Goal: Browse casually: Explore the website without a specific task or goal

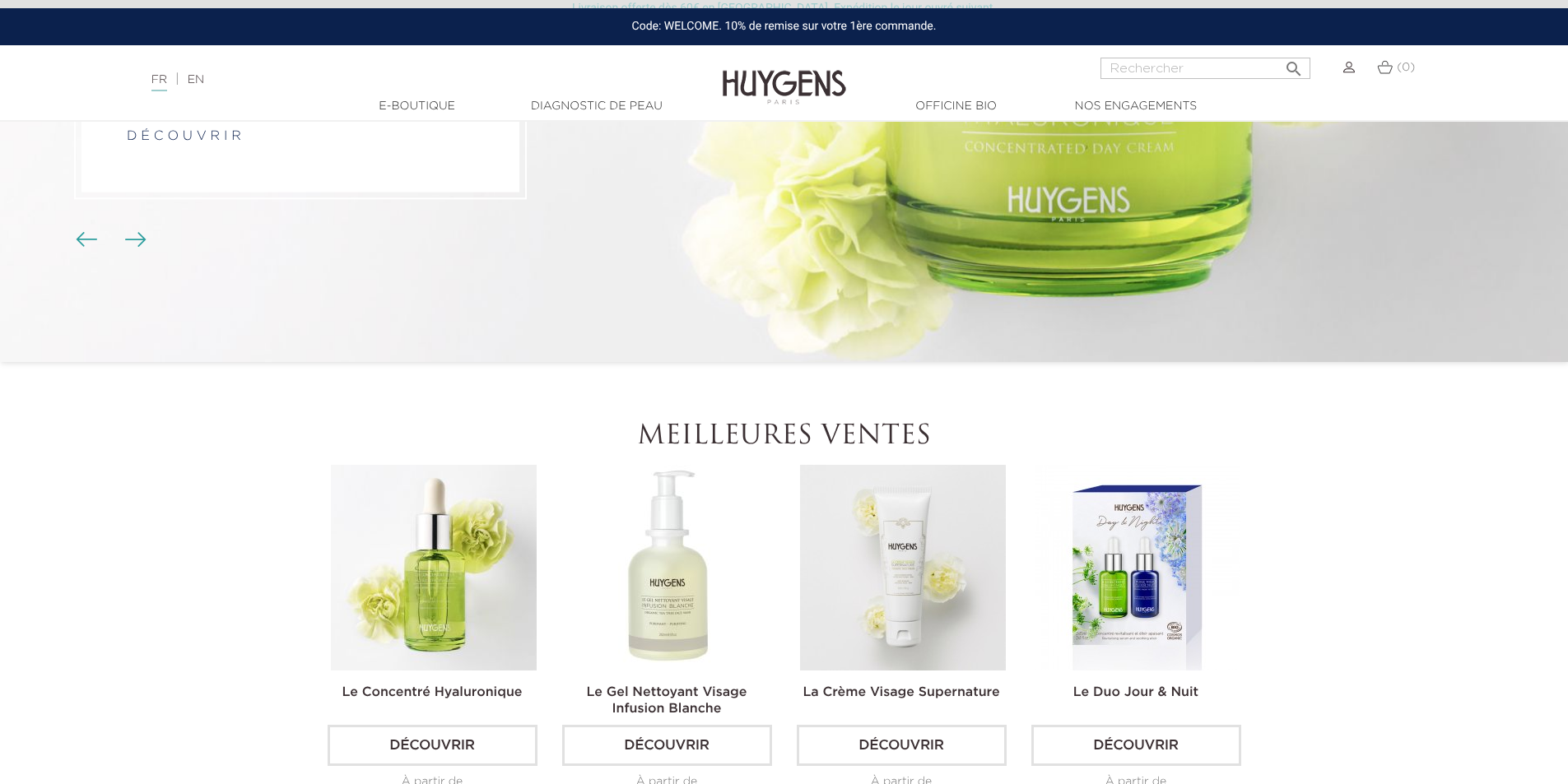
scroll to position [329, 0]
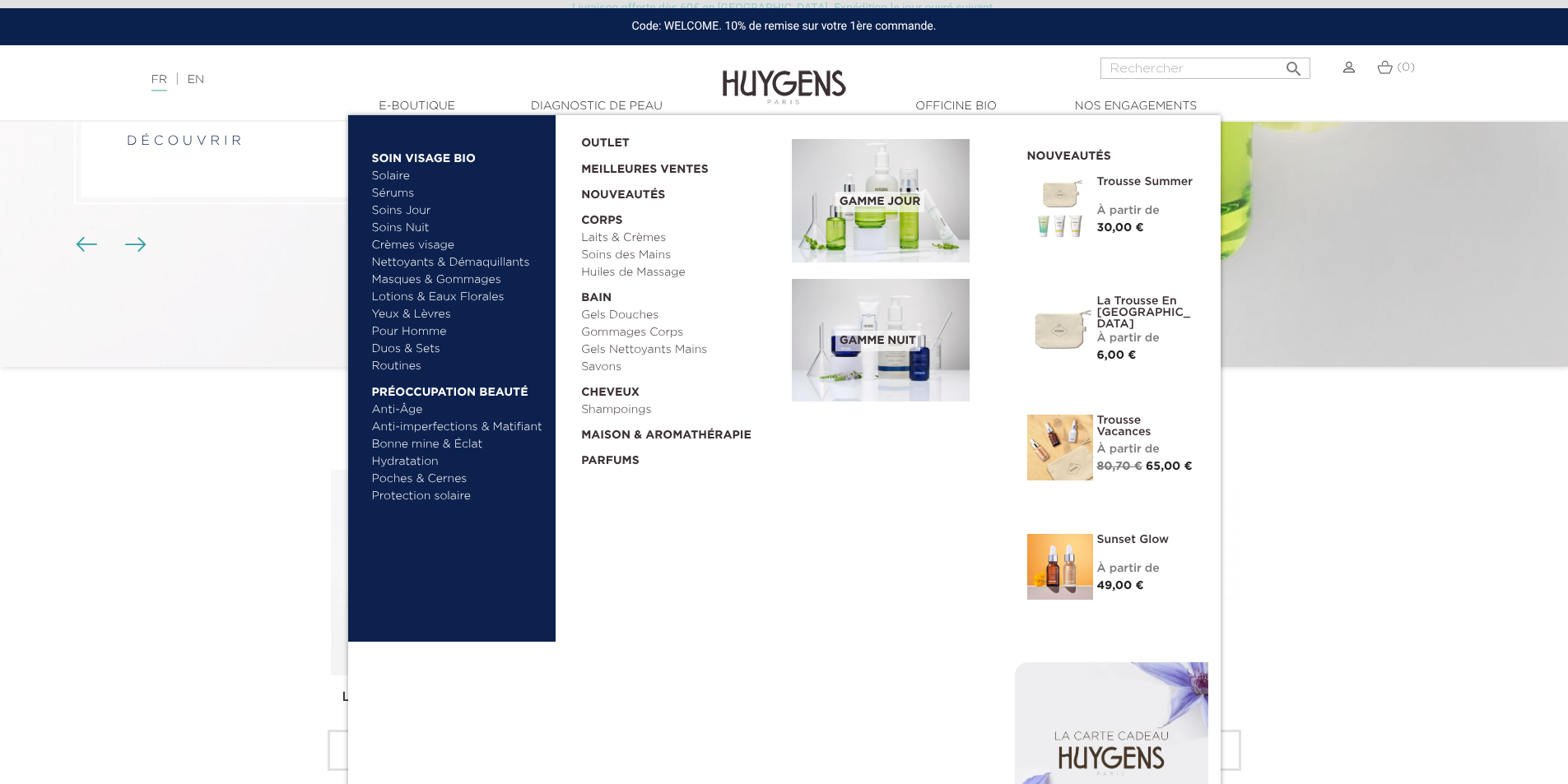
click at [405, 209] on link "Soins Jour" at bounding box center [457, 211] width 172 height 18
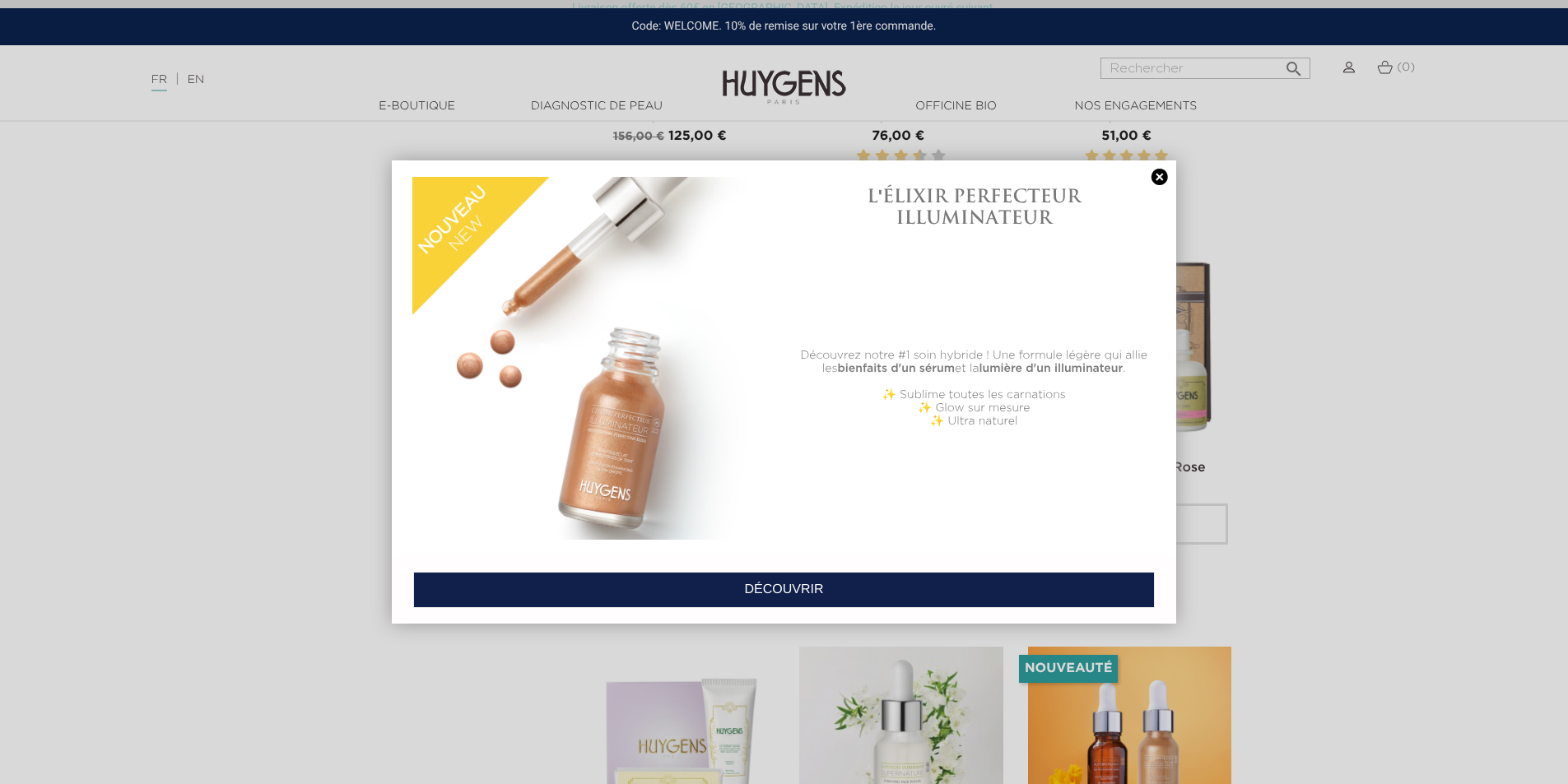
scroll to position [3620, 0]
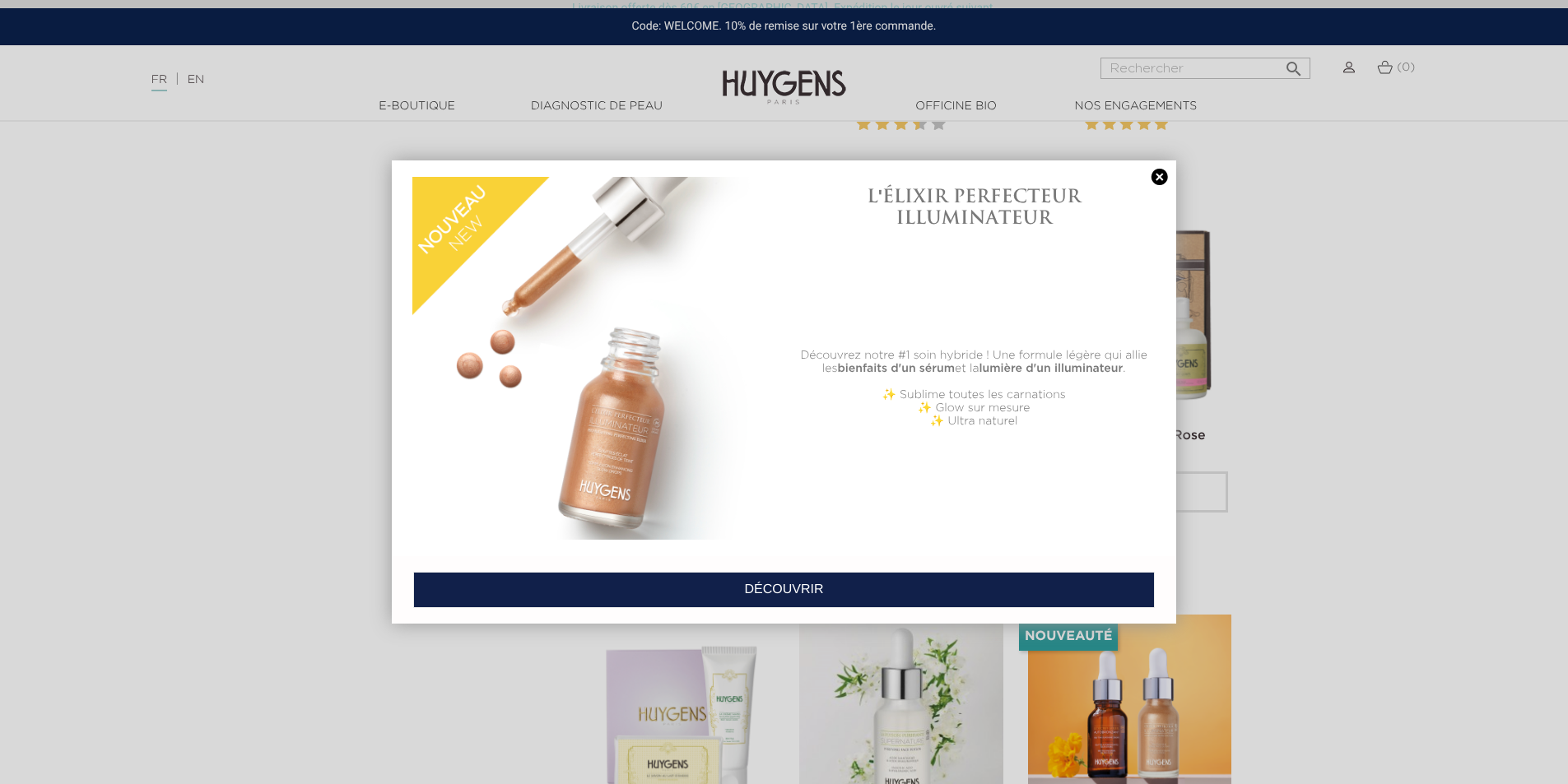
click at [1155, 174] on link at bounding box center [1160, 177] width 23 height 18
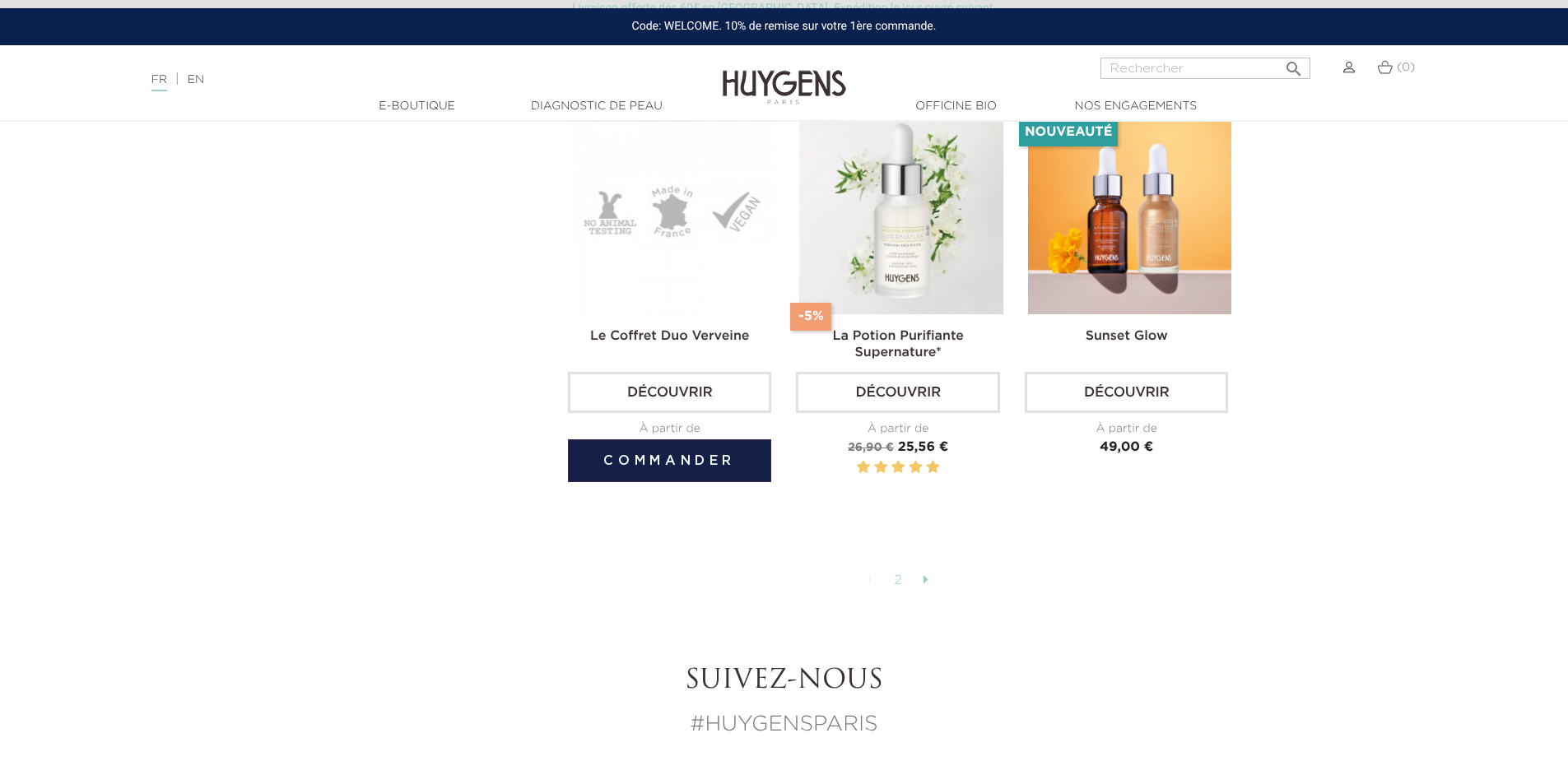
scroll to position [3784, 0]
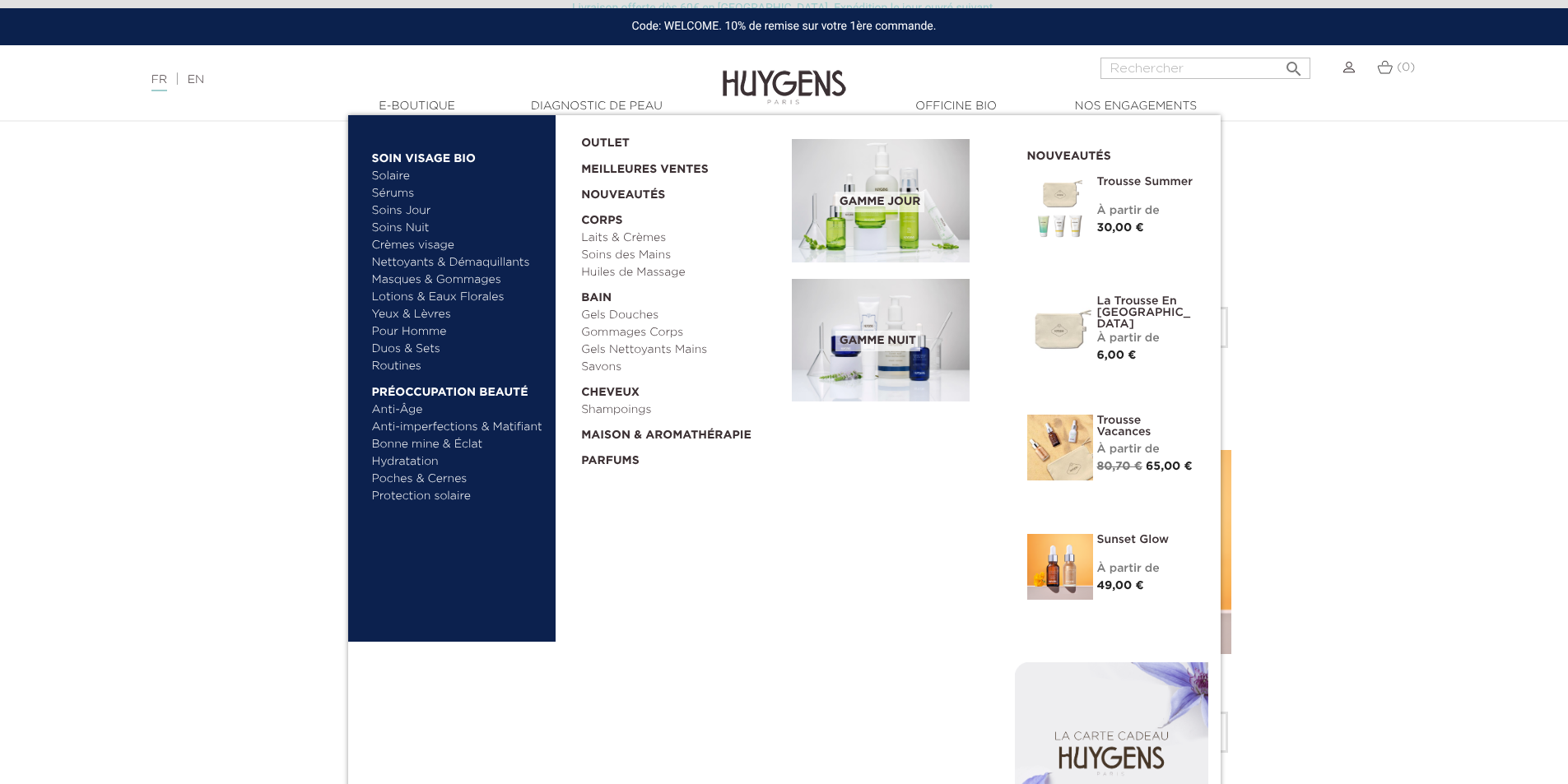
click at [405, 285] on link "Masques & Gommages" at bounding box center [457, 280] width 172 height 18
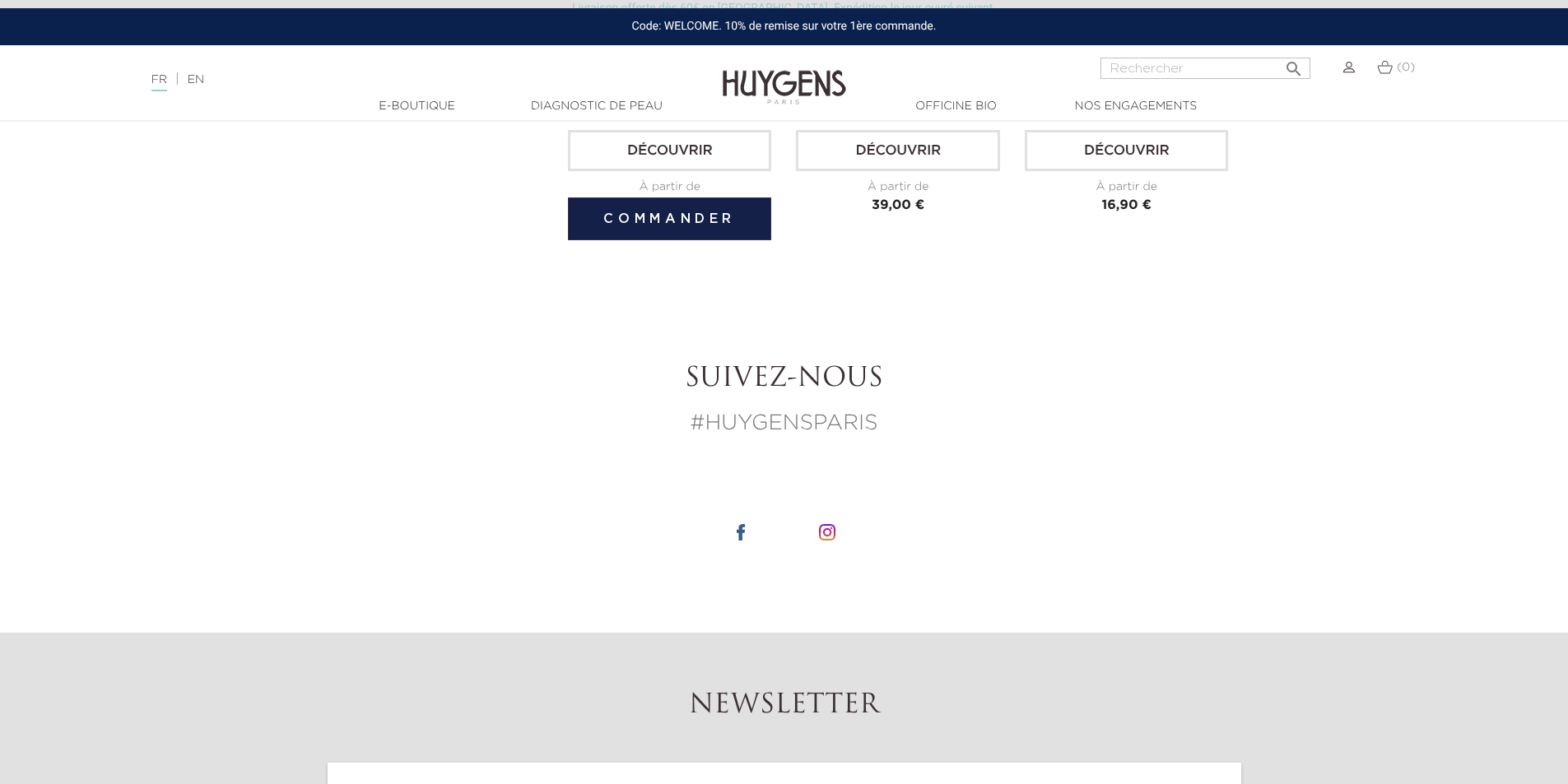
scroll to position [1316, 0]
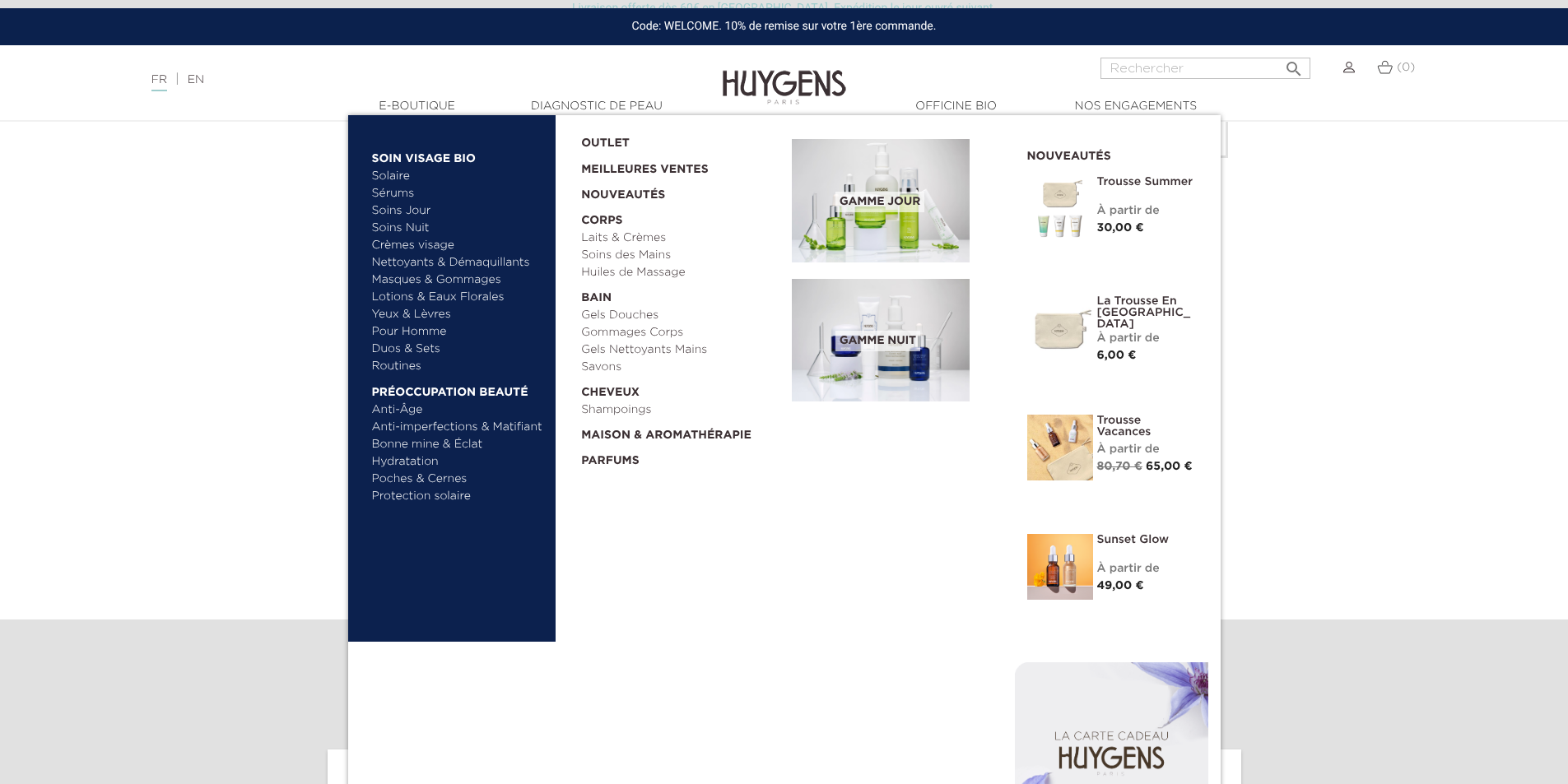
click at [404, 263] on link "Nettoyants & Démaquillants" at bounding box center [457, 263] width 172 height 18
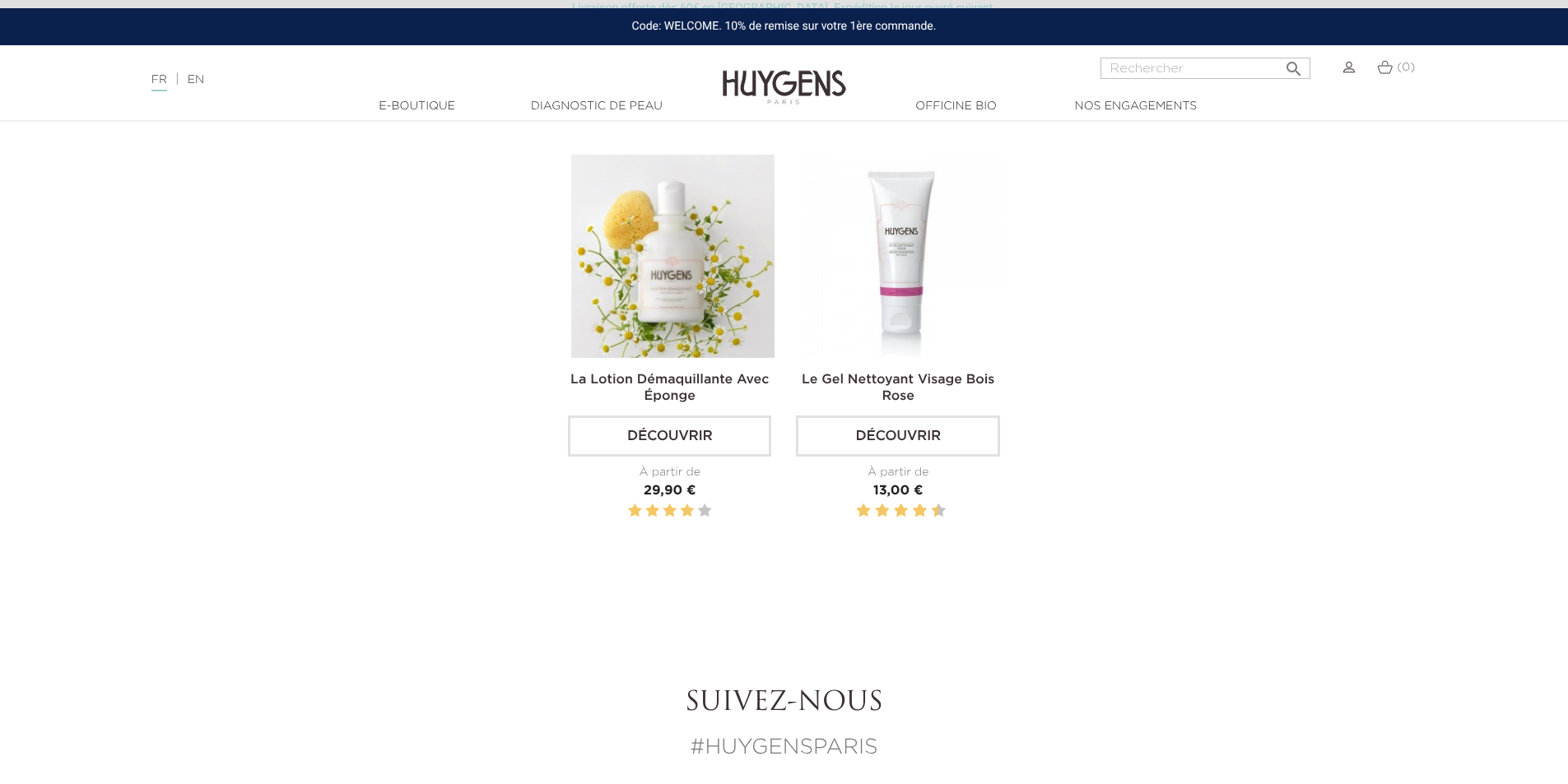
scroll to position [905, 0]
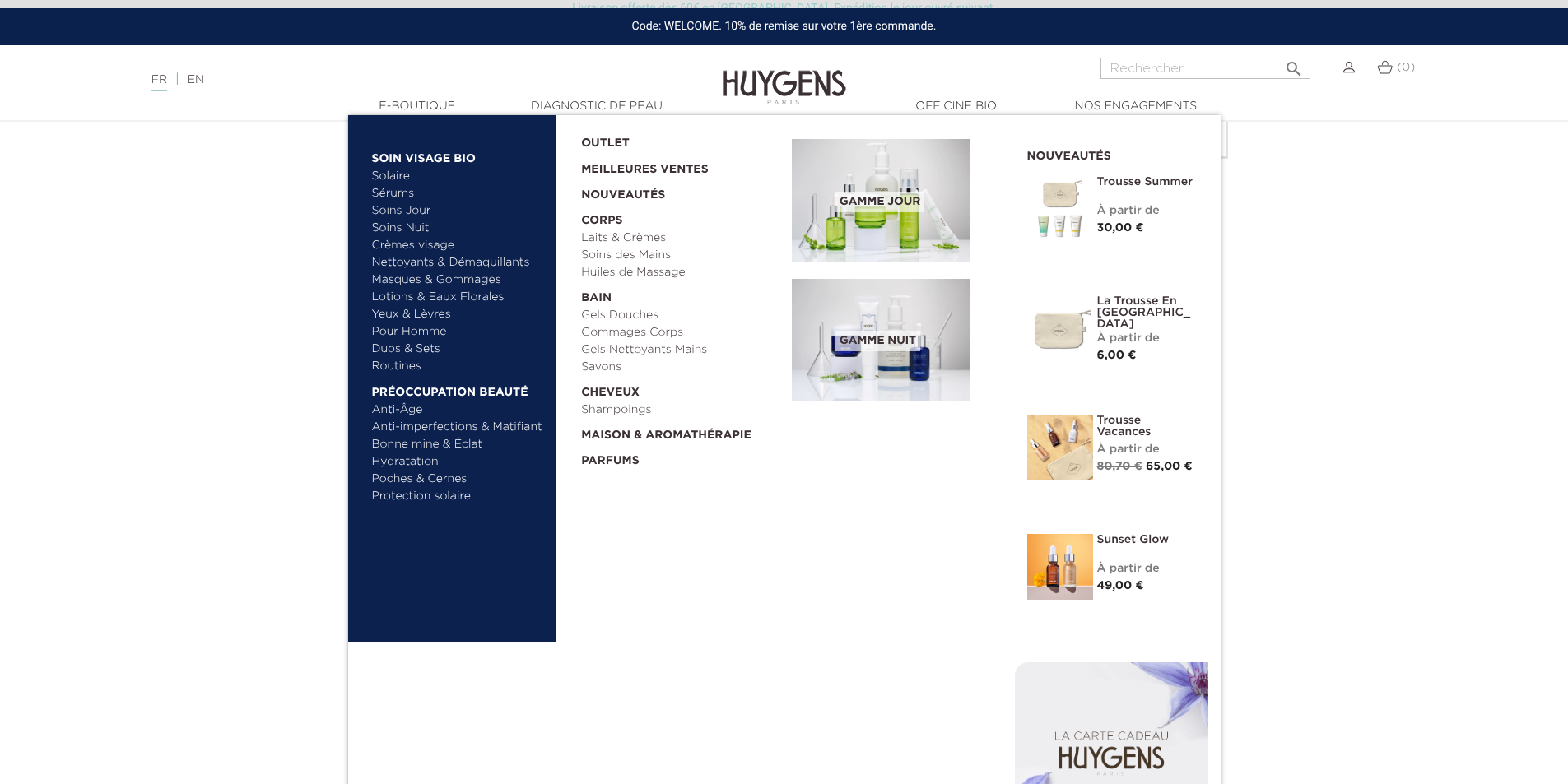
click at [409, 345] on link "Duos & Sets" at bounding box center [457, 350] width 172 height 18
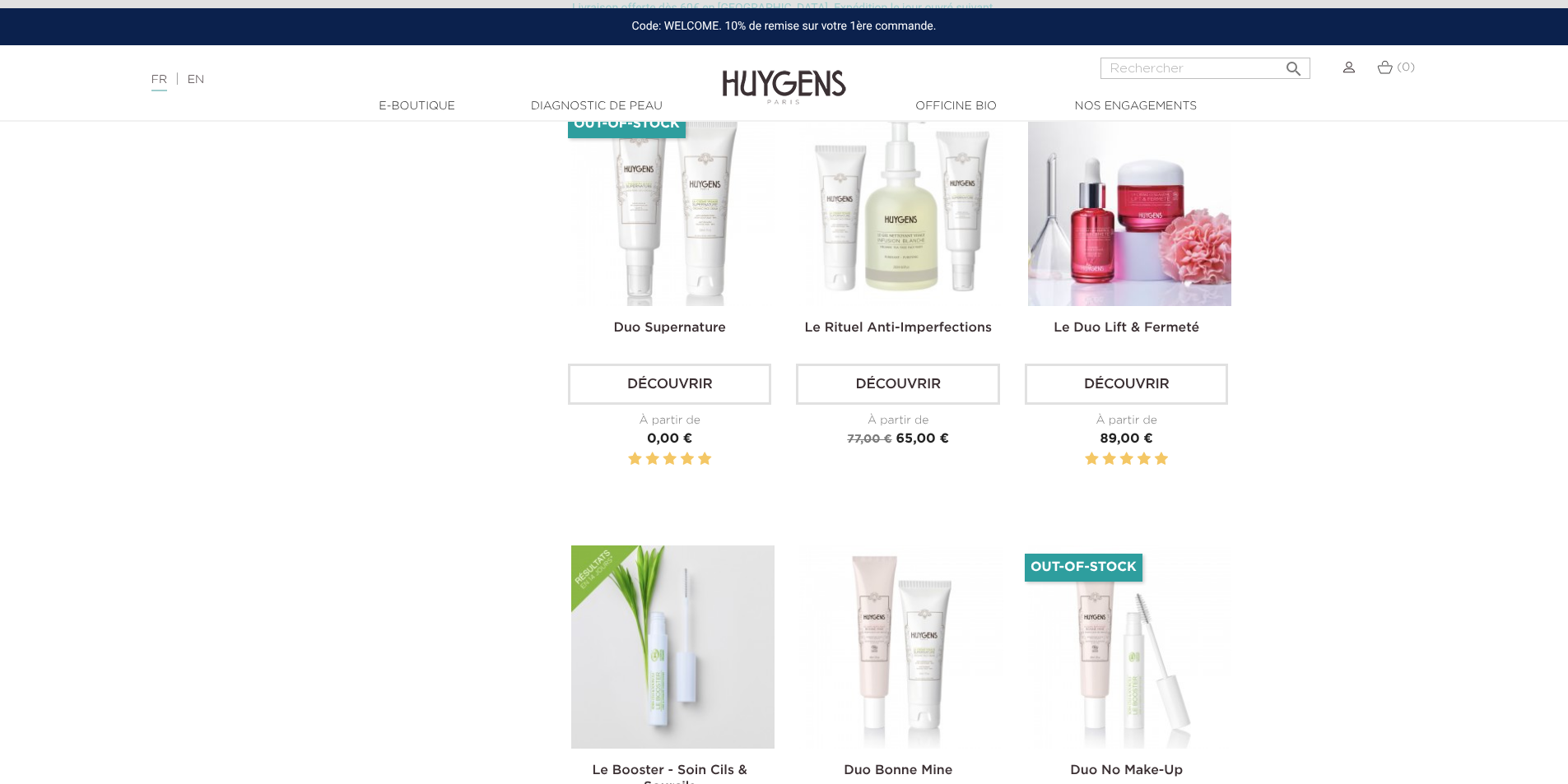
scroll to position [2386, 0]
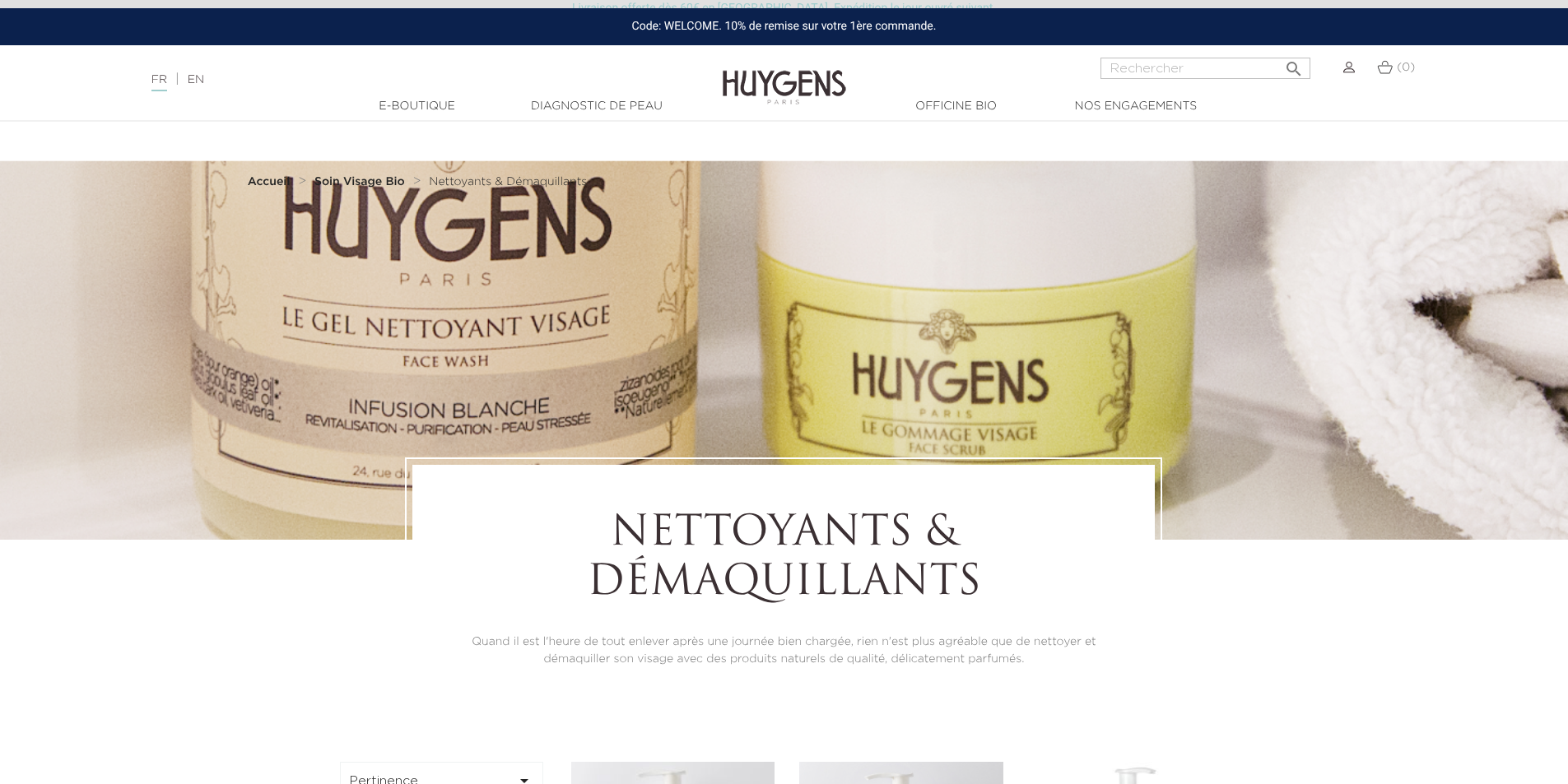
scroll to position [905, 0]
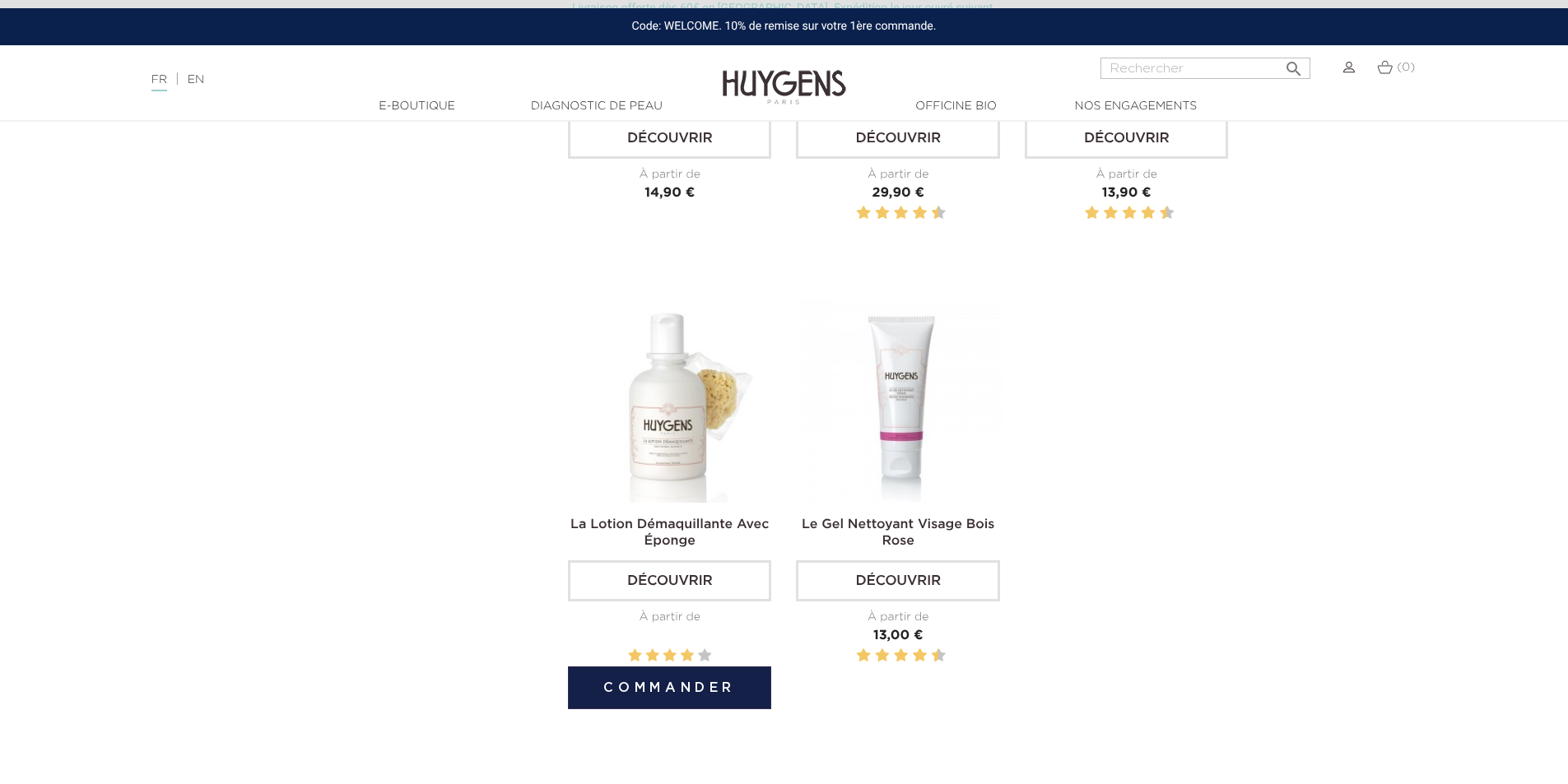
click at [631, 382] on img at bounding box center [673, 401] width 204 height 203
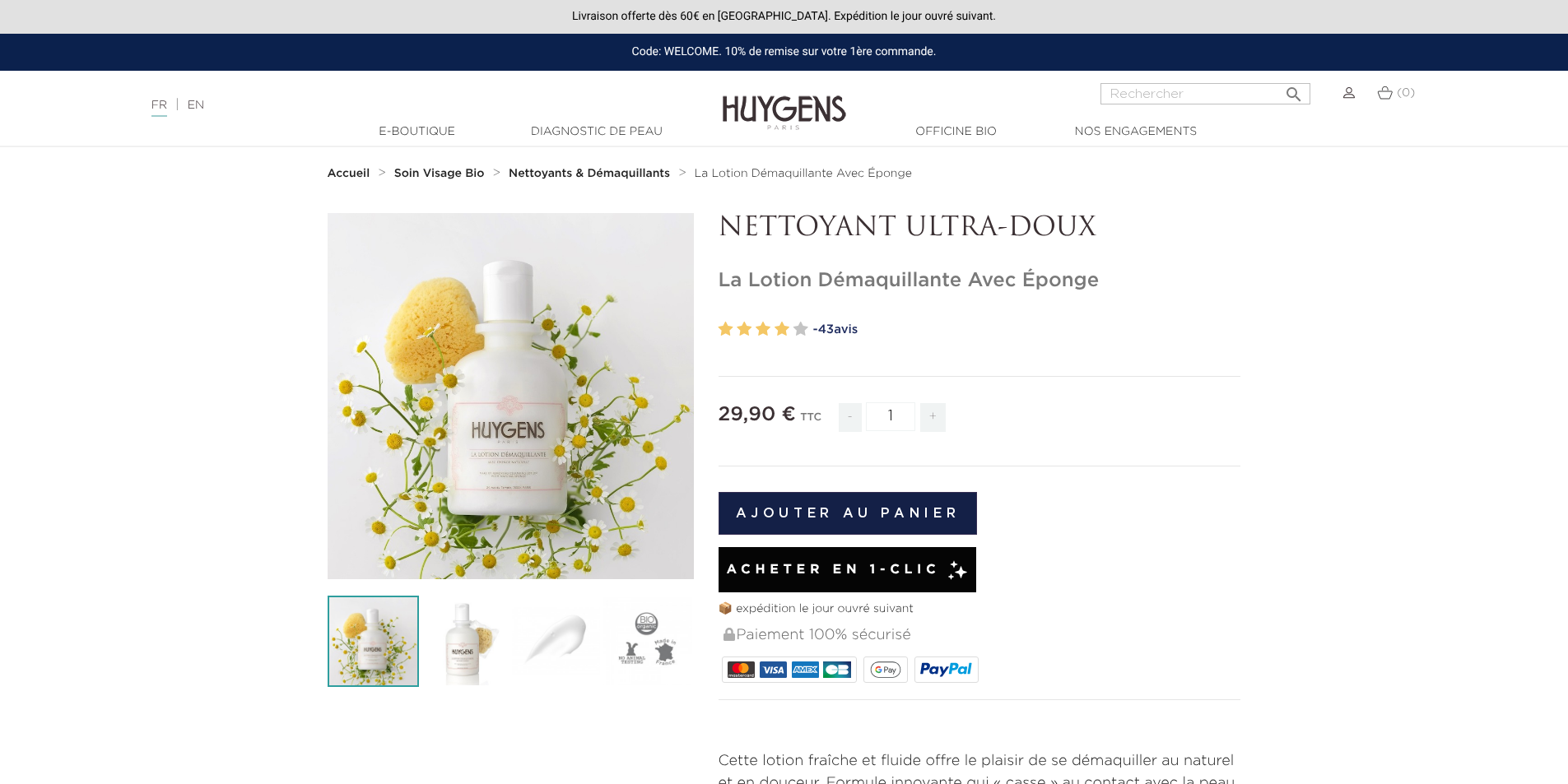
click at [371, 626] on img at bounding box center [374, 641] width 92 height 92
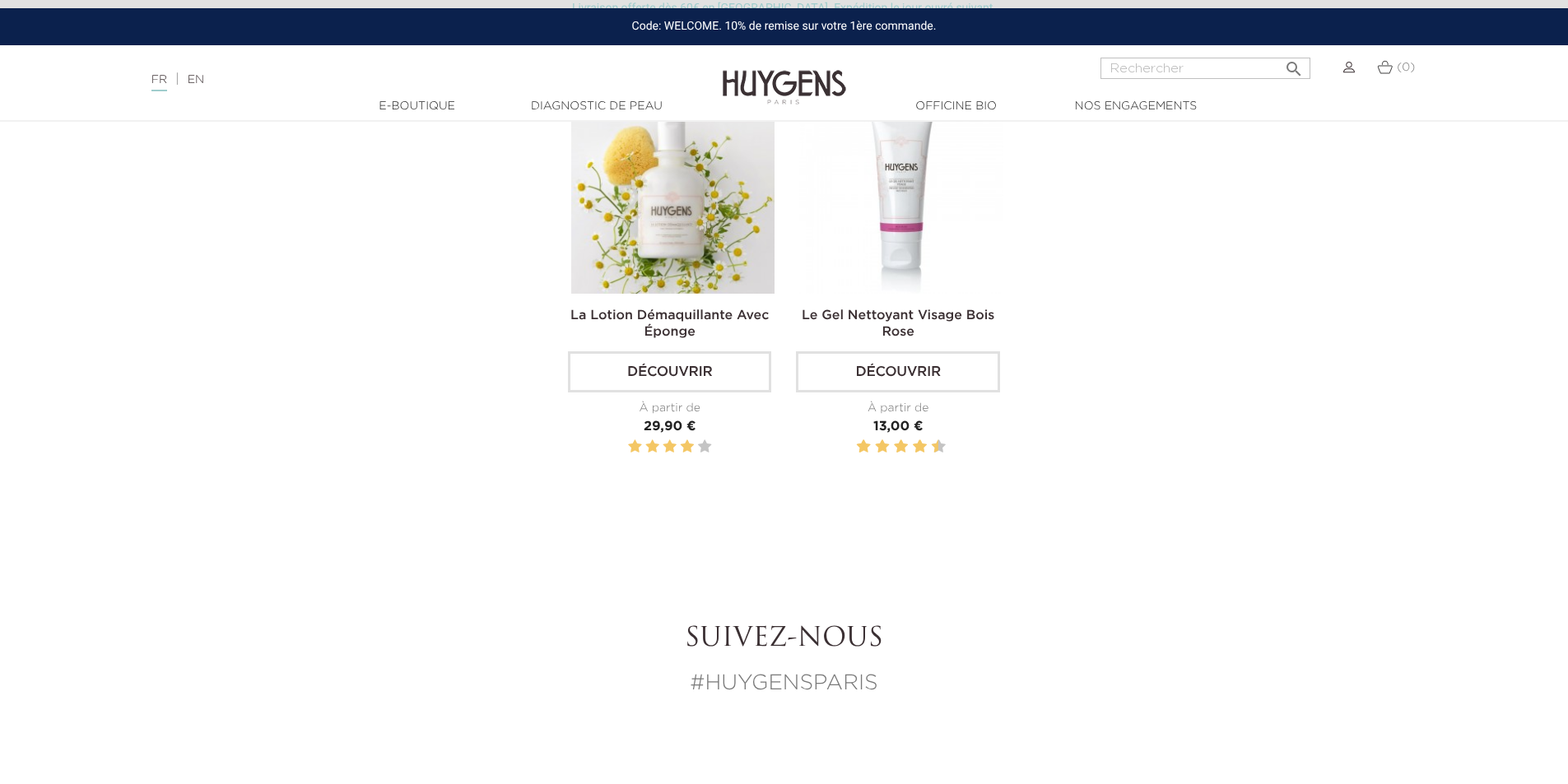
scroll to position [823, 0]
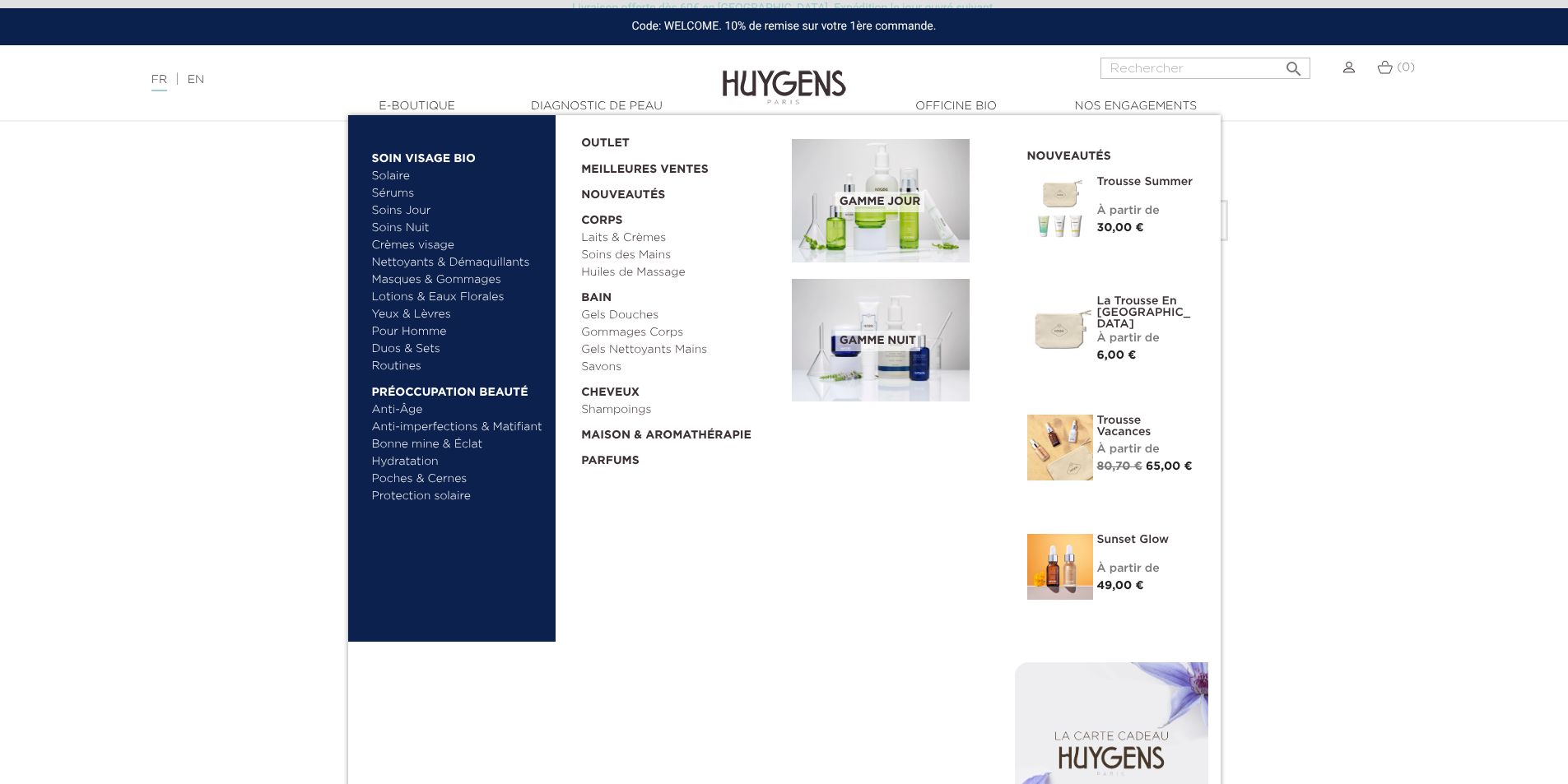
click at [401, 246] on link "Crèmes visage" at bounding box center [457, 246] width 172 height 18
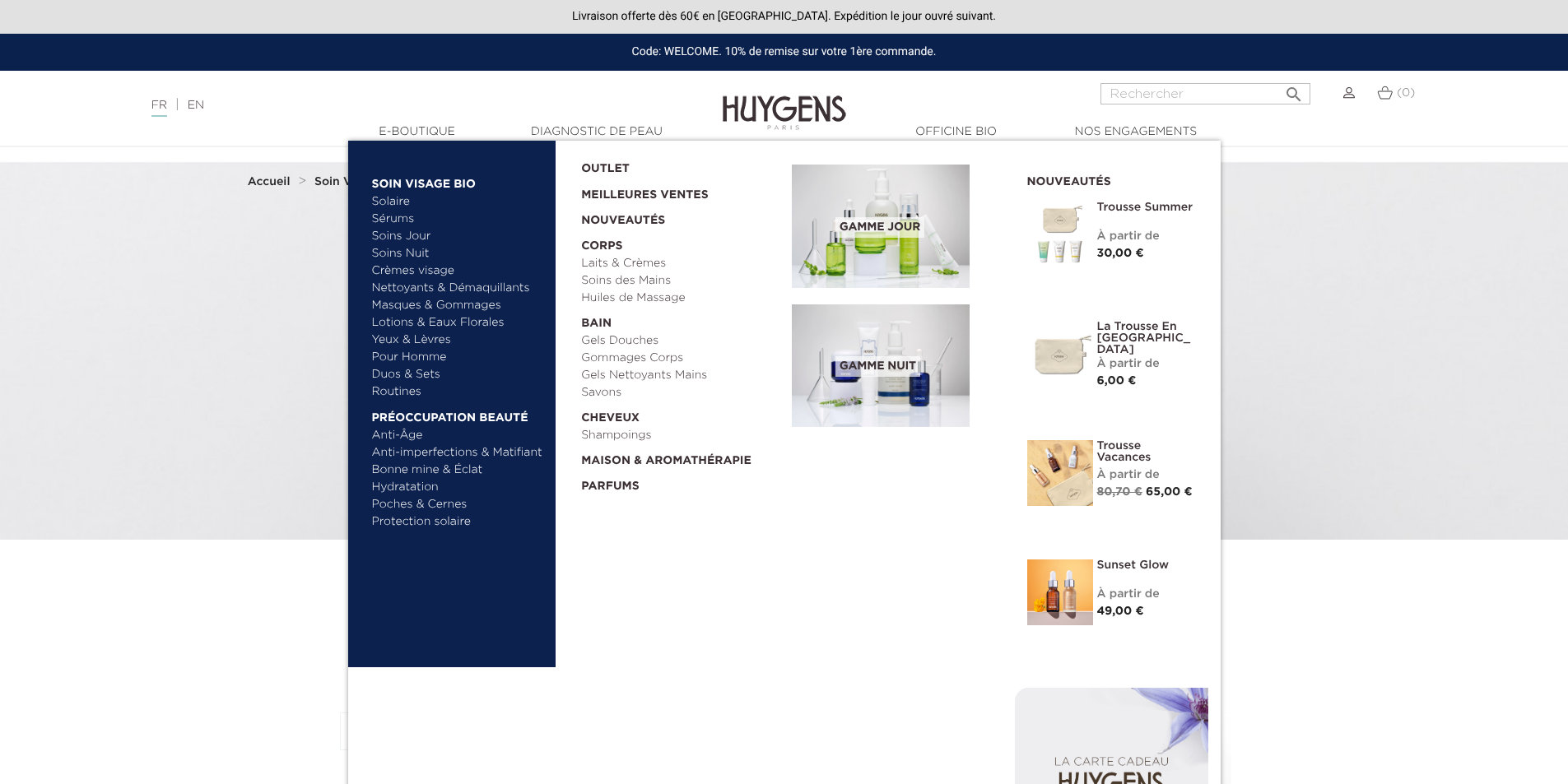
click at [412, 359] on link "Pour Homme" at bounding box center [457, 358] width 172 height 18
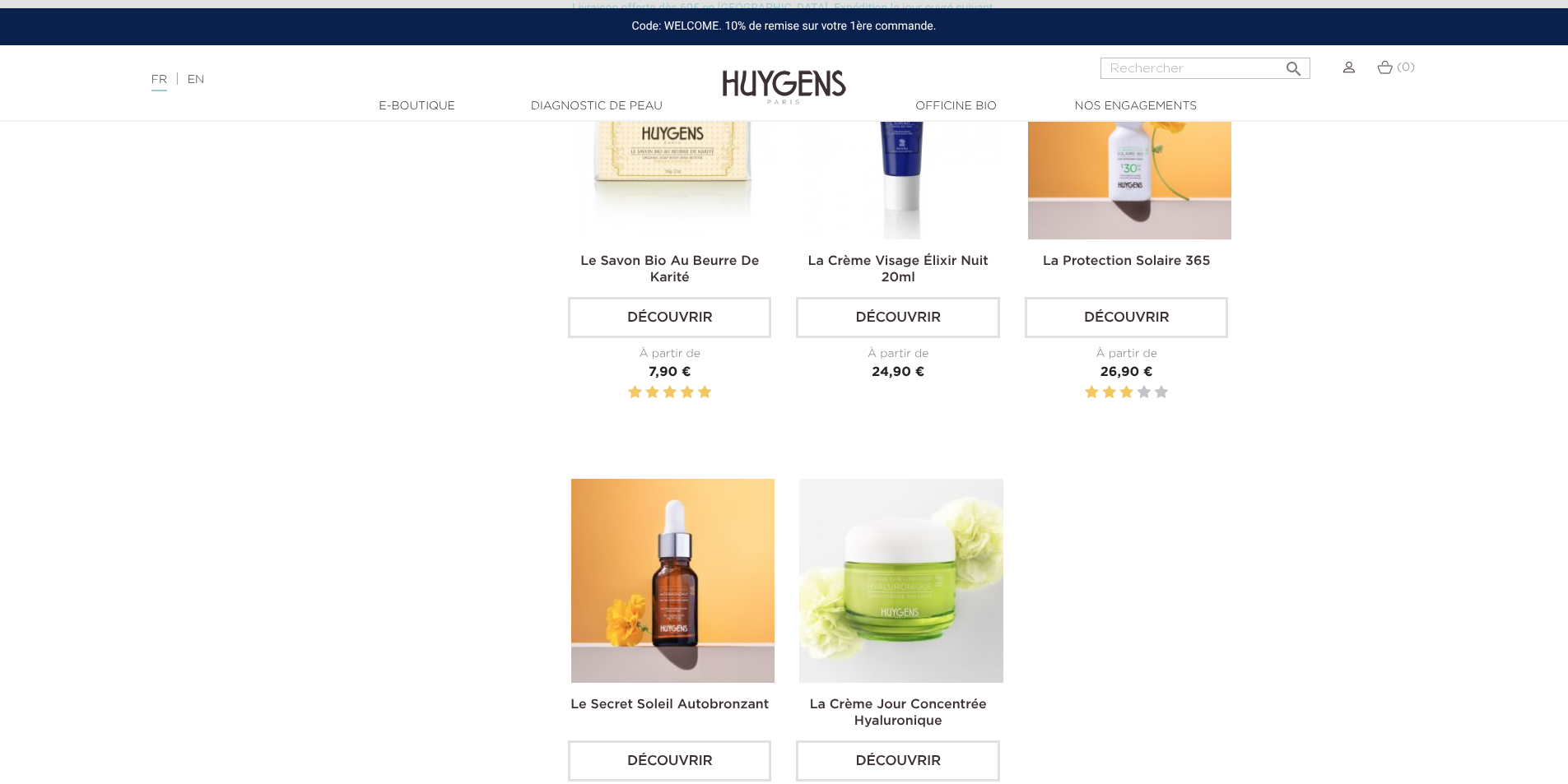
scroll to position [2222, 0]
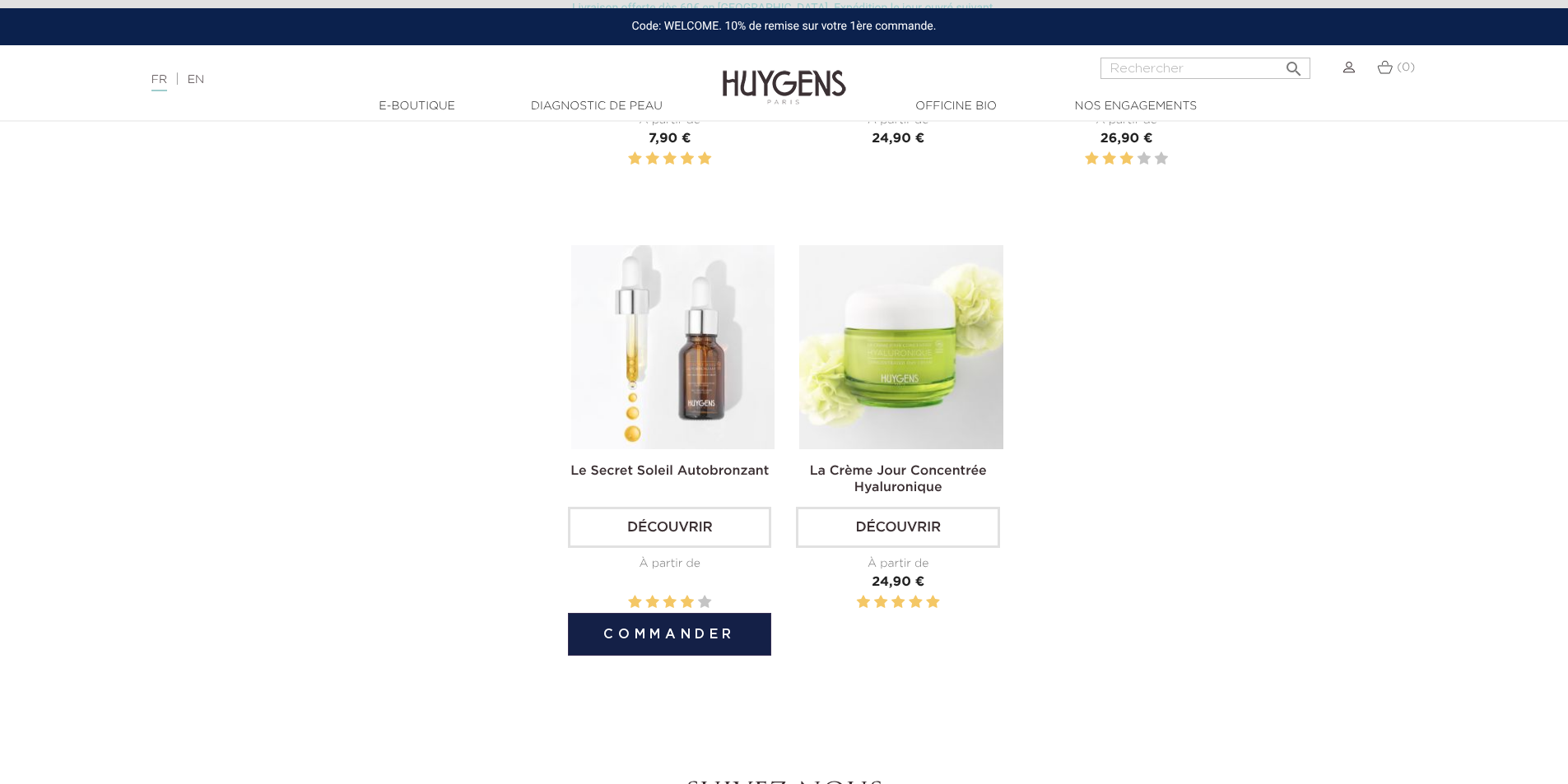
click at [664, 393] on img at bounding box center [673, 346] width 204 height 203
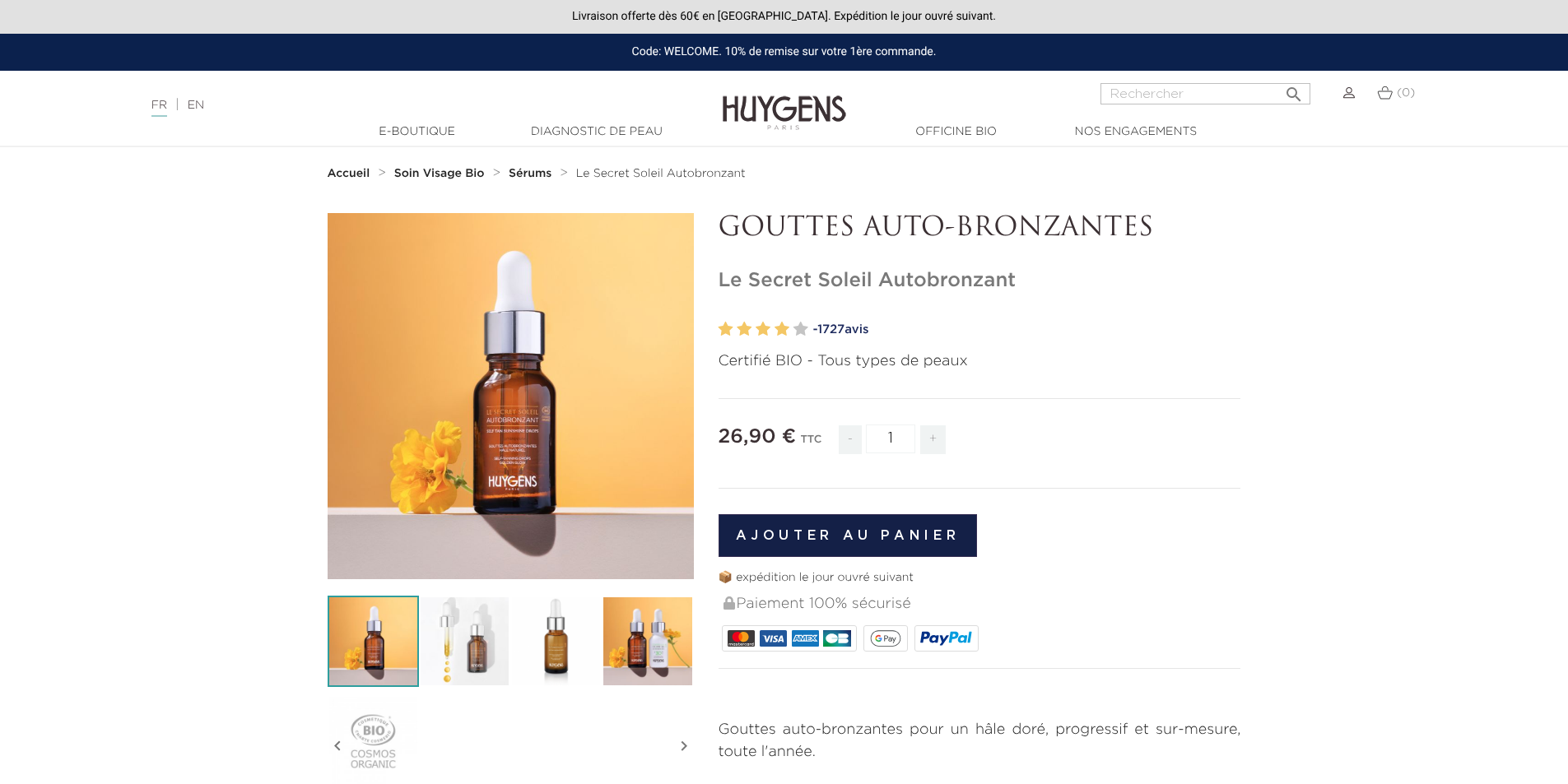
click at [671, 645] on img at bounding box center [648, 641] width 92 height 92
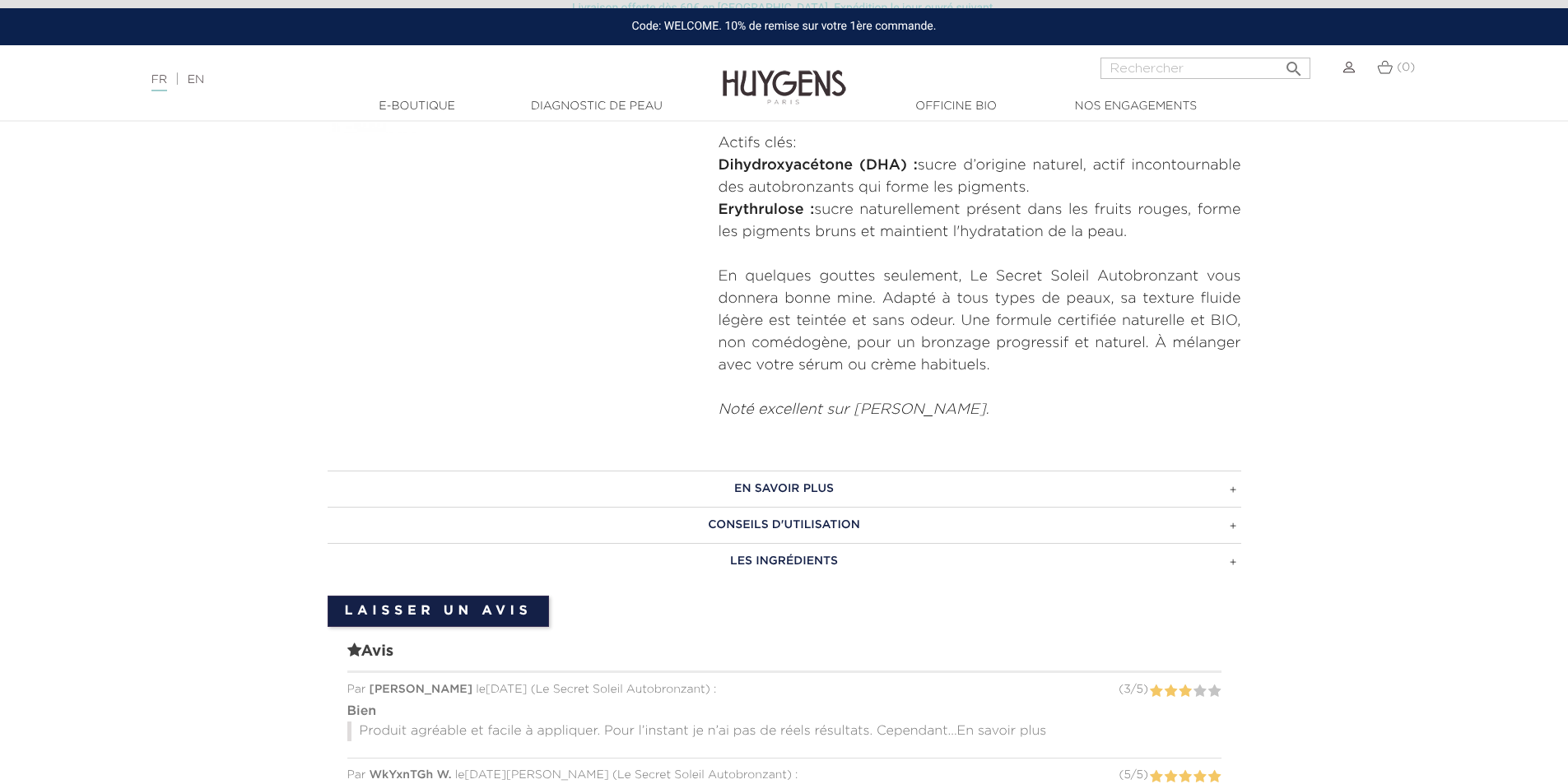
scroll to position [493, 0]
